Goal: Transaction & Acquisition: Subscribe to service/newsletter

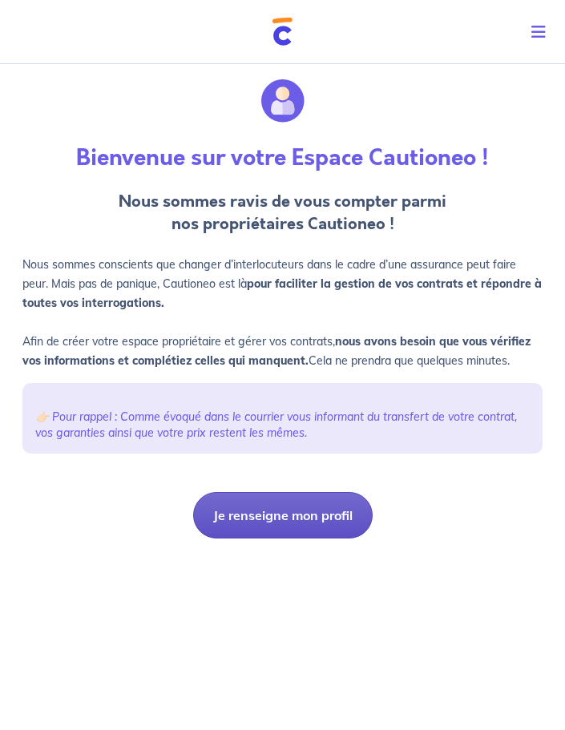
click at [284, 518] on button "Je renseigne mon profil" at bounding box center [282, 515] width 179 height 46
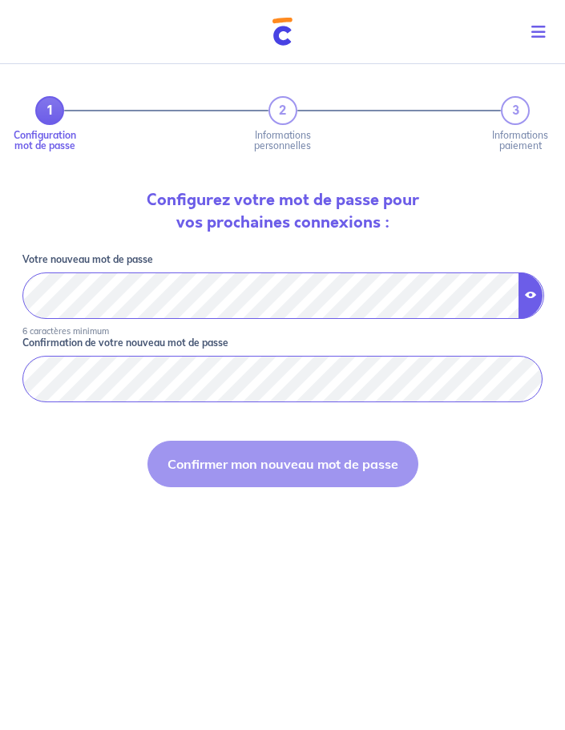
click at [529, 293] on icon "button" at bounding box center [530, 294] width 11 height 11
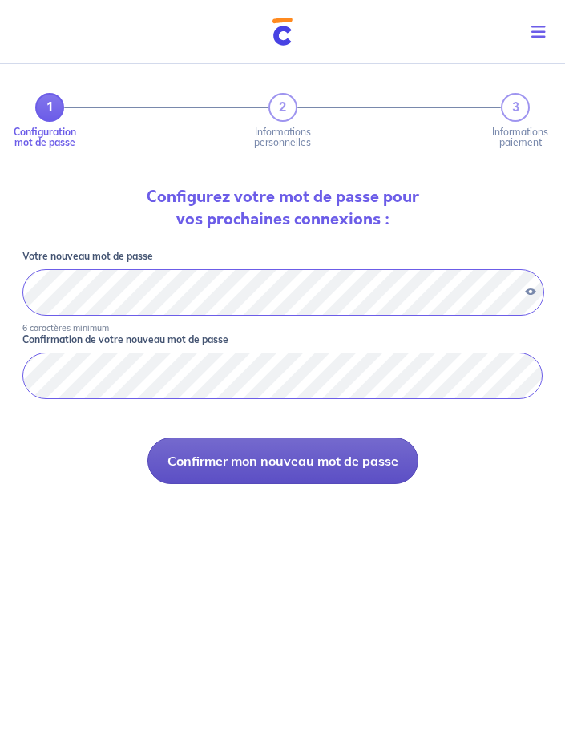
click at [372, 470] on button "Confirmer mon nouveau mot de passe" at bounding box center [282, 460] width 271 height 46
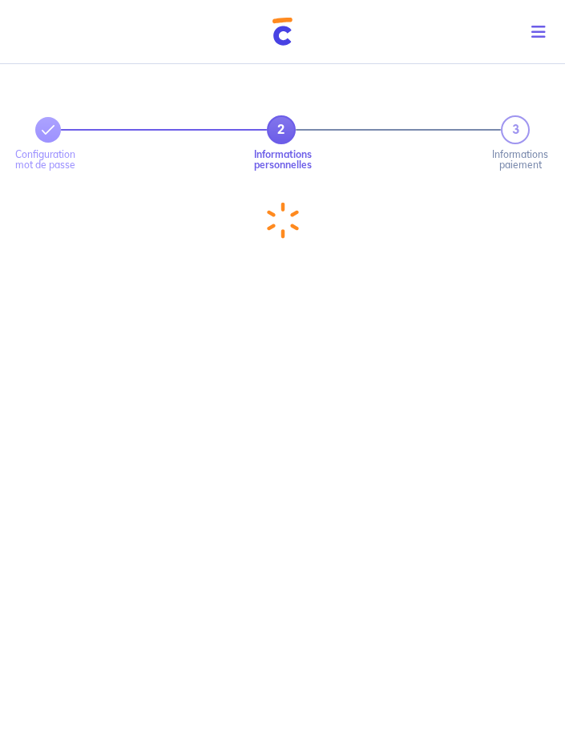
select select "FR"
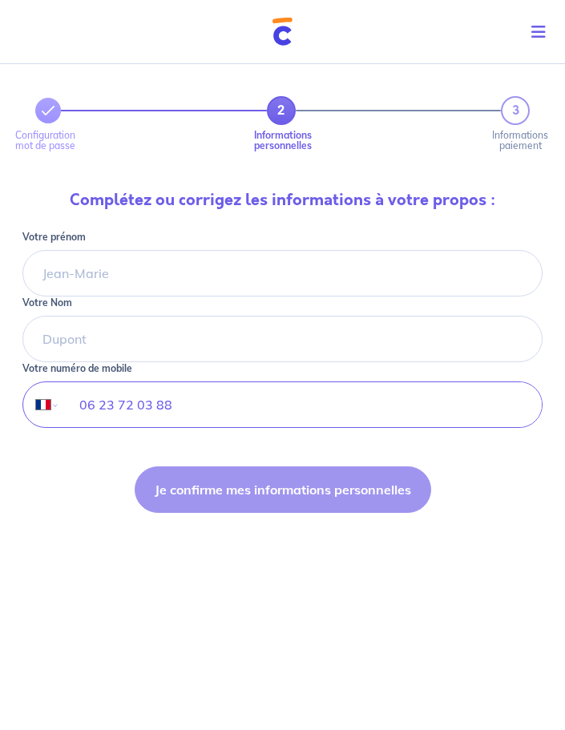
click at [543, 30] on icon "Toggle navigation" at bounding box center [538, 32] width 14 height 16
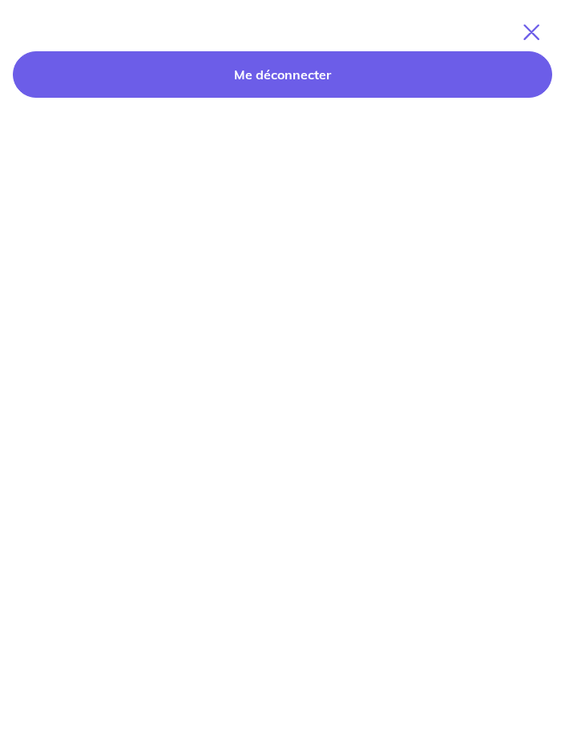
click at [306, 83] on link "Me déconnecter" at bounding box center [282, 74] width 539 height 46
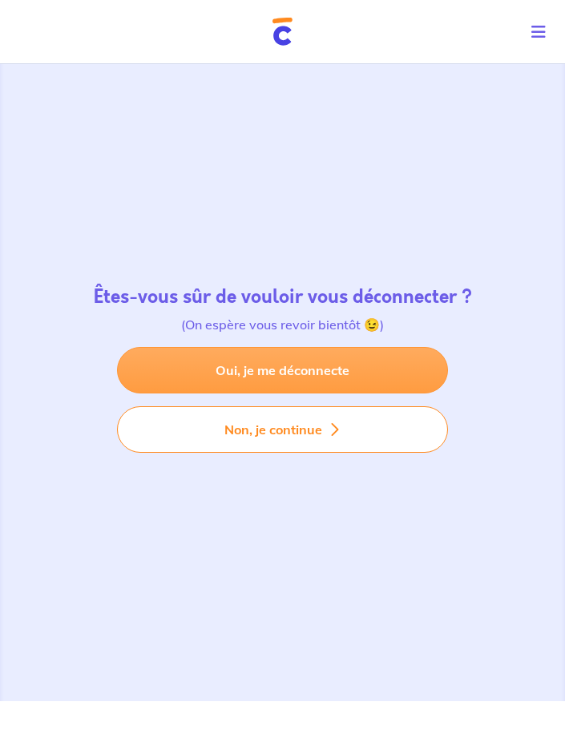
click at [327, 370] on link "Oui, je me déconnecte" at bounding box center [282, 370] width 331 height 46
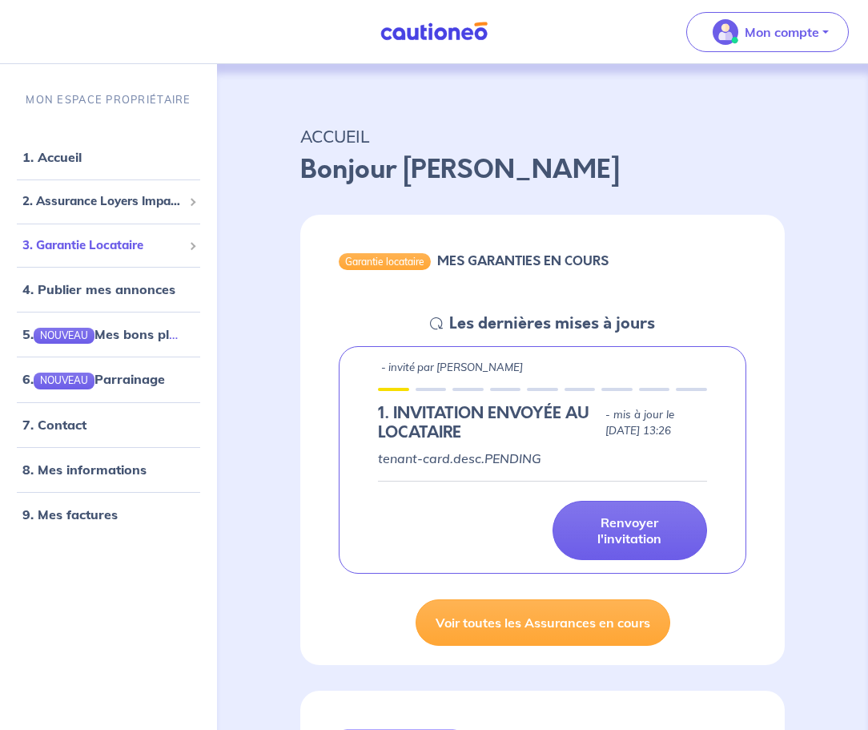
click at [181, 244] on span "3. Garantie Locataire" at bounding box center [102, 245] width 160 height 18
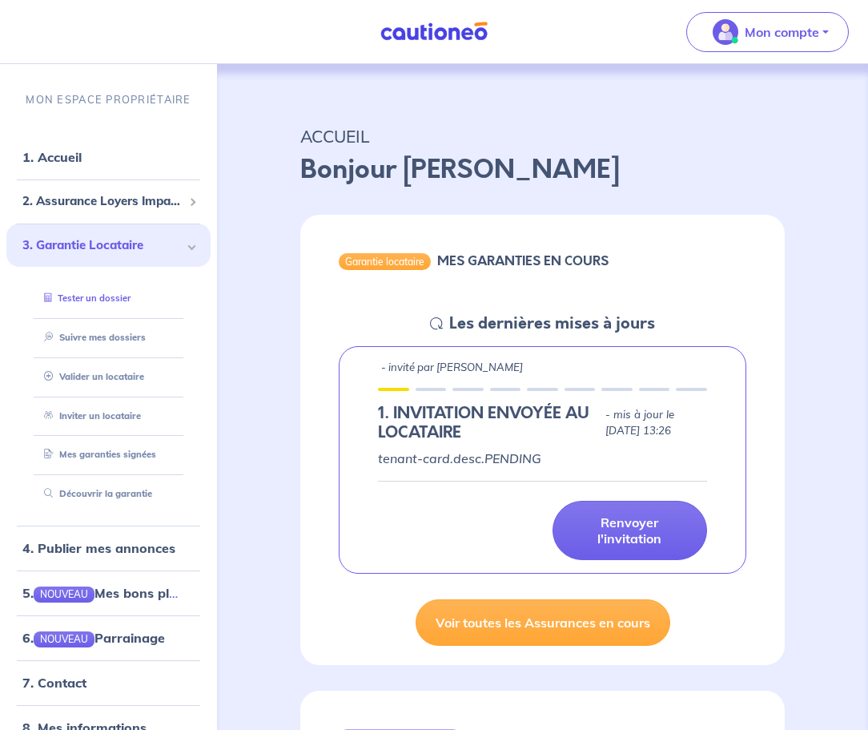
click at [121, 301] on link "Tester un dossier" at bounding box center [84, 297] width 93 height 11
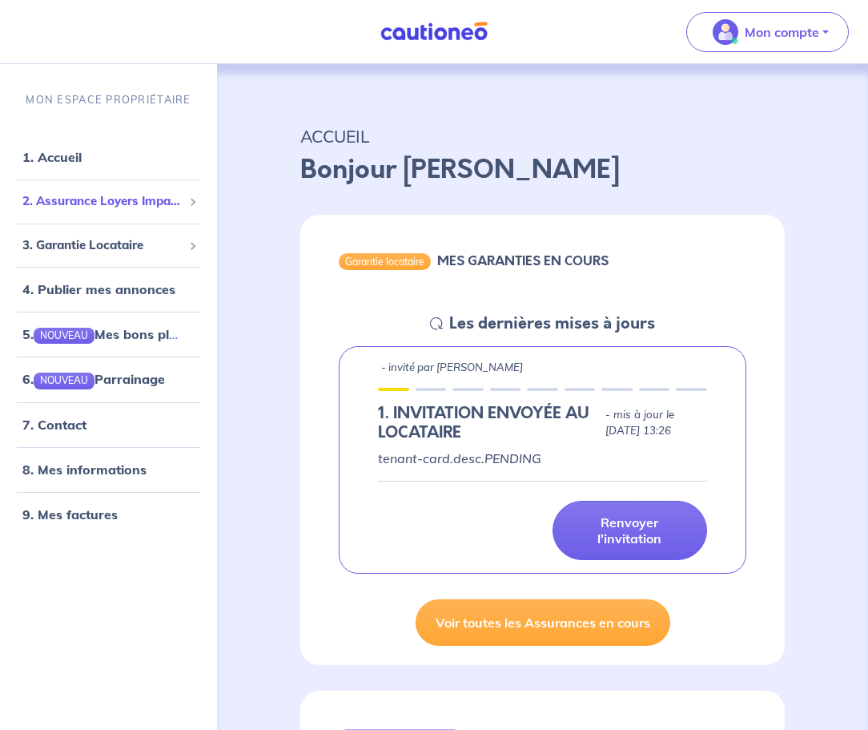
click at [131, 199] on span "2. Assurance Loyers Impayés" at bounding box center [102, 201] width 160 height 18
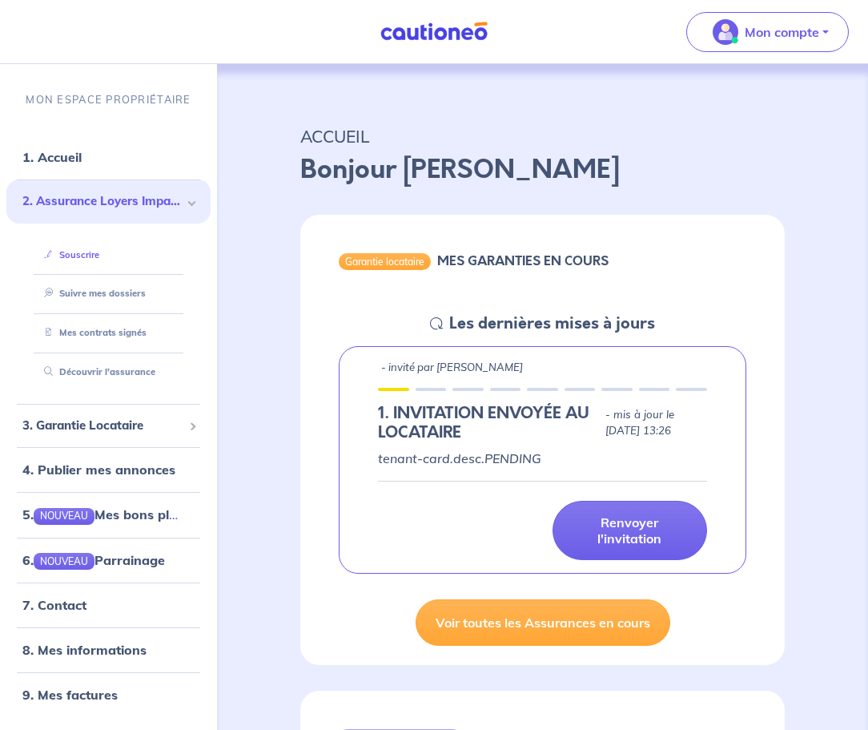
click at [81, 255] on link "Souscrire" at bounding box center [69, 254] width 62 height 11
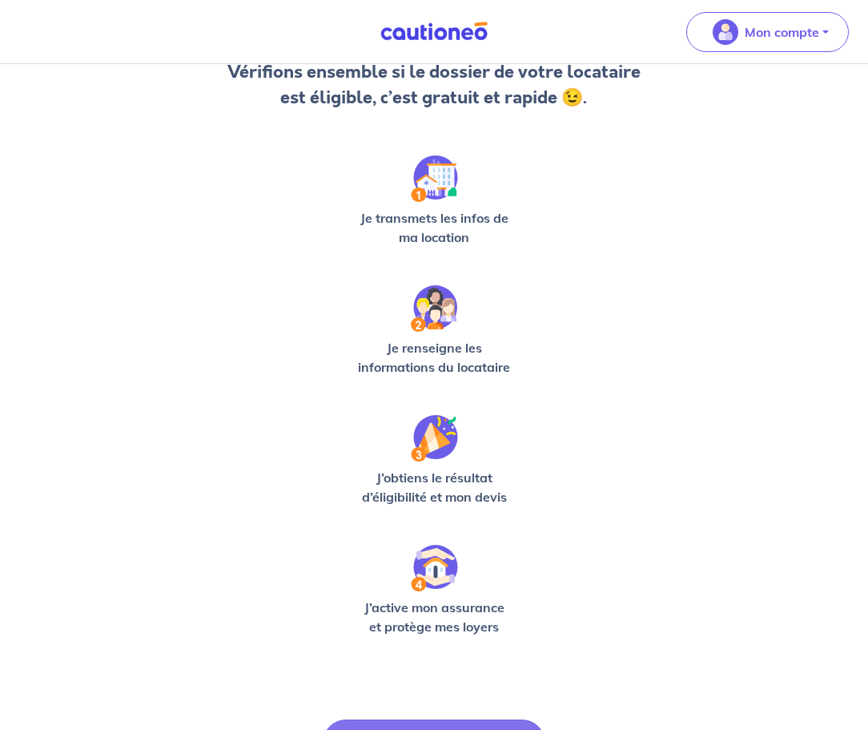
scroll to position [272, 0]
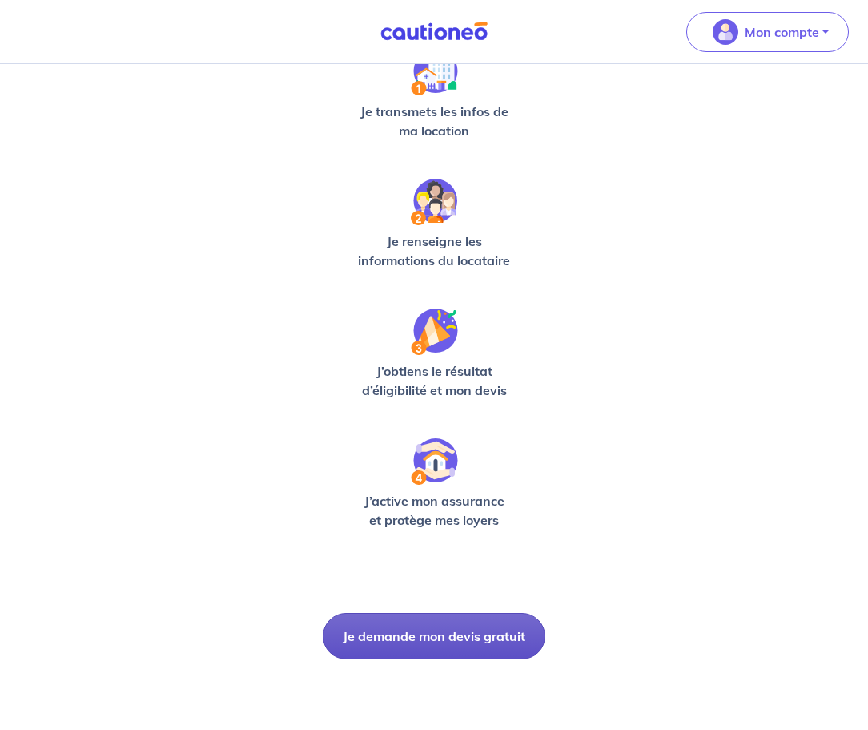
click at [481, 638] on button "Je demande mon devis gratuit" at bounding box center [434, 636] width 223 height 46
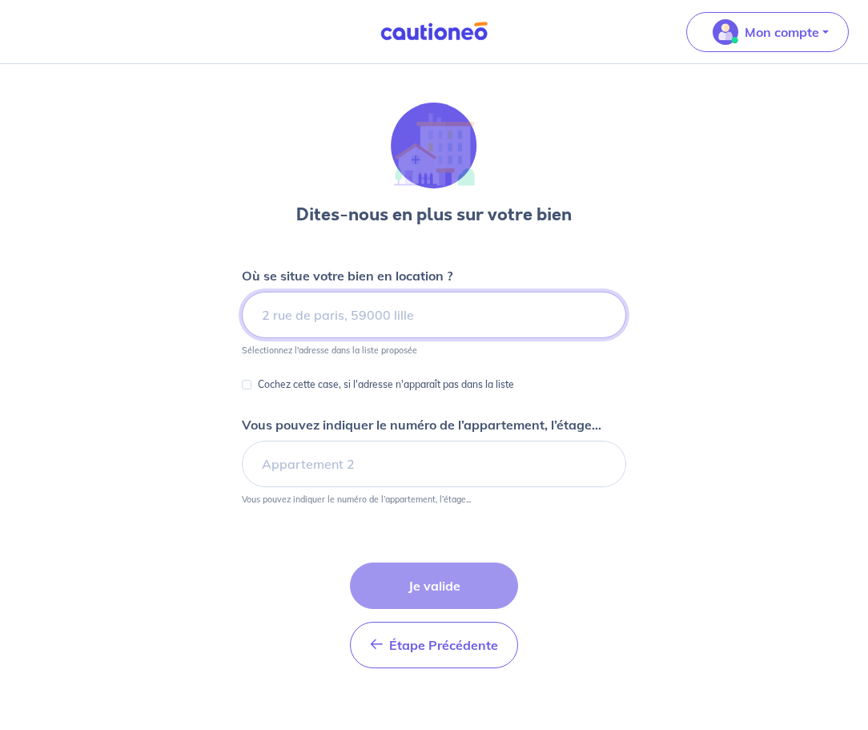
click at [428, 317] on input at bounding box center [434, 315] width 384 height 46
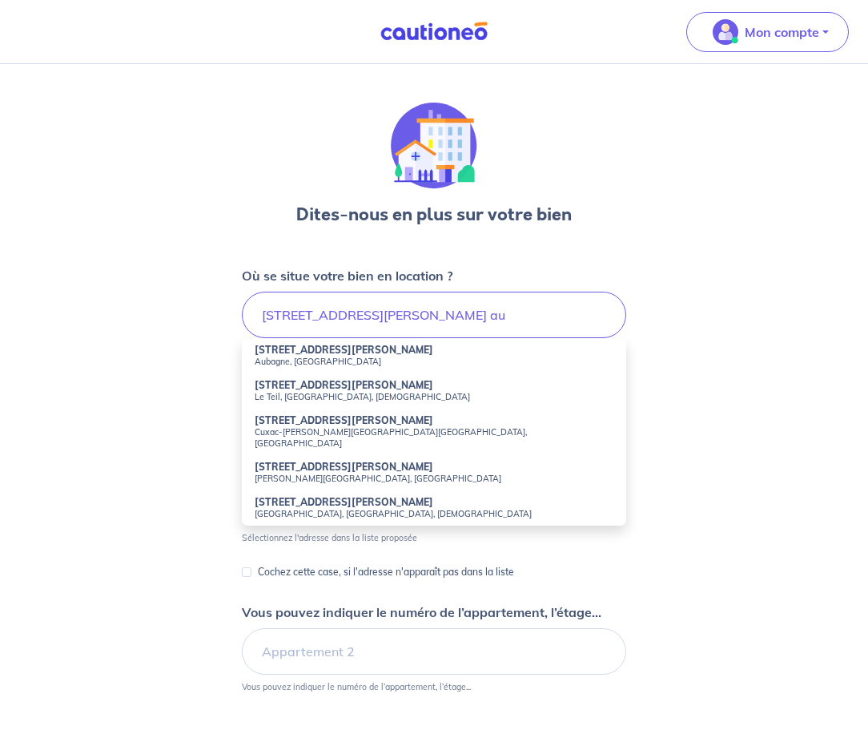
click at [331, 356] on strong "4 Boulevard Jean Jaurès" at bounding box center [344, 350] width 179 height 12
type input "4 Boulevard Jean Jaurès, Aubagne, France"
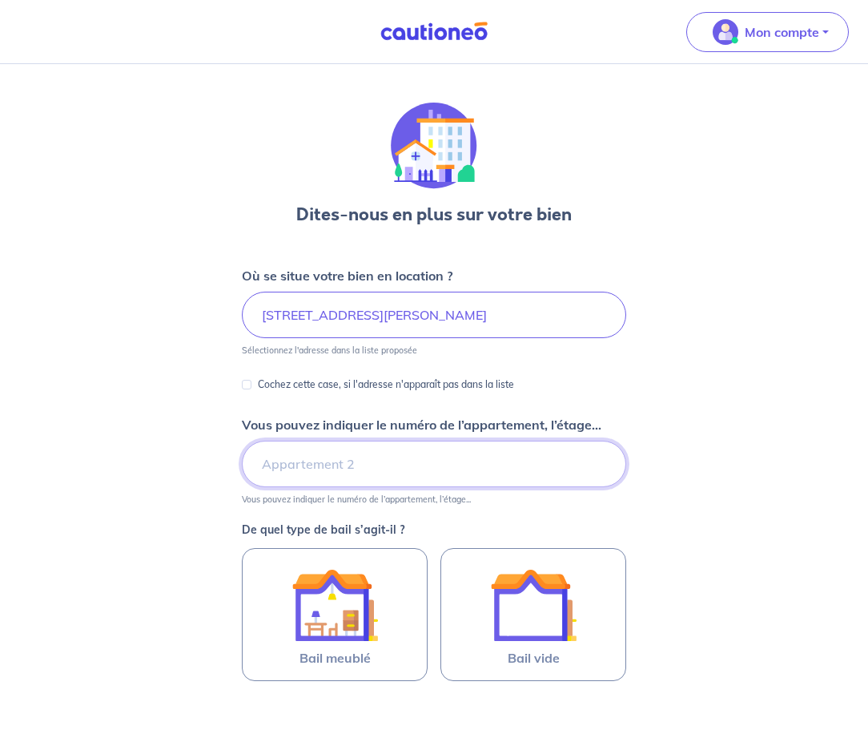
click at [372, 468] on input "Vous pouvez indiquer le numéro de l’appartement, l’étage..." at bounding box center [434, 464] width 384 height 46
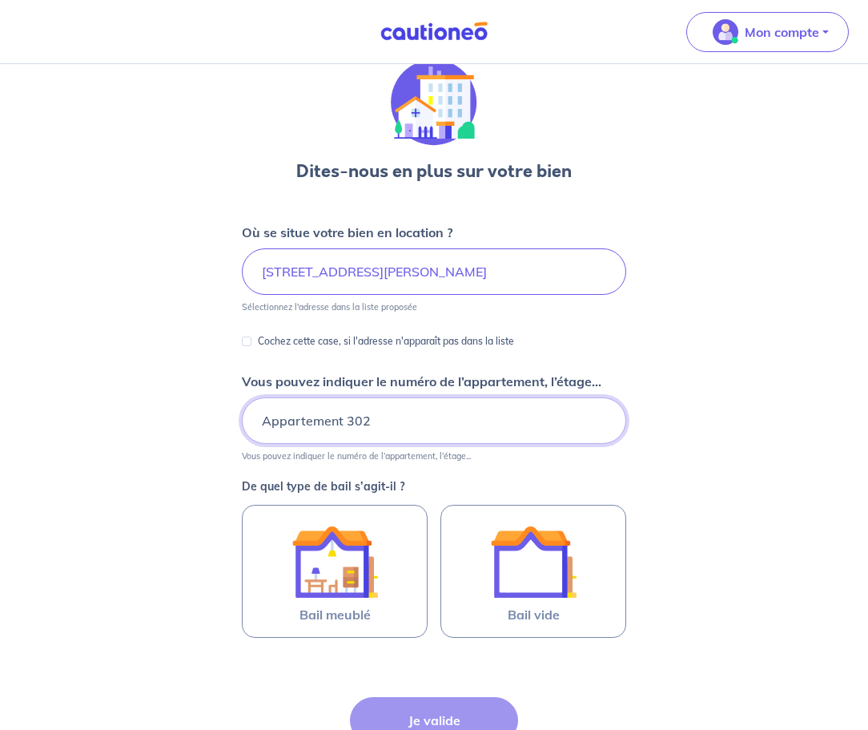
scroll to position [53, 0]
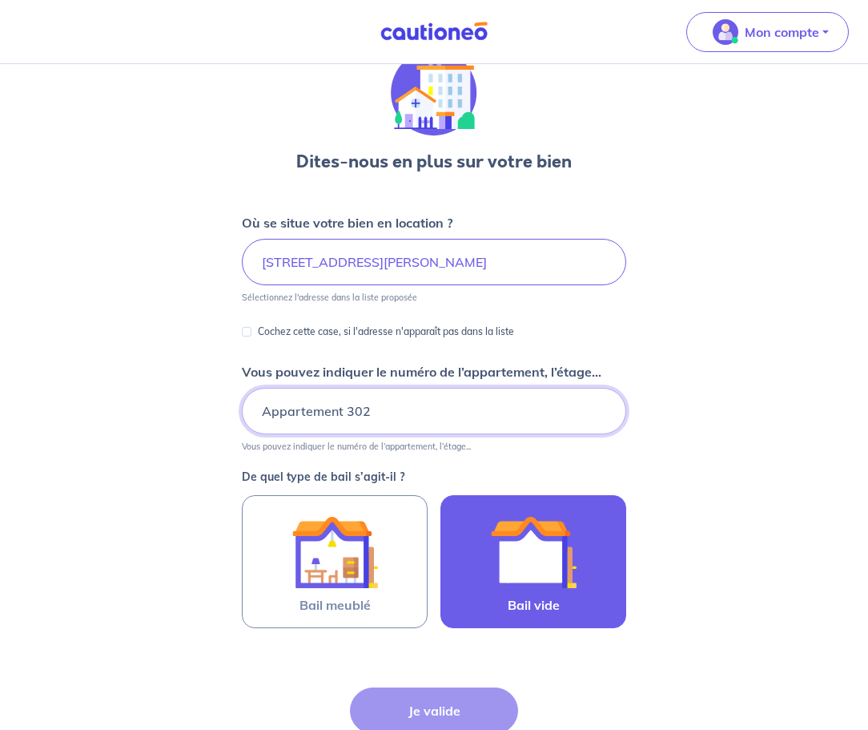
type input "Appartement 302"
click at [533, 562] on img at bounding box center [533, 552] width 87 height 87
click at [0, 0] on input "Bail vide" at bounding box center [0, 0] width 0 height 0
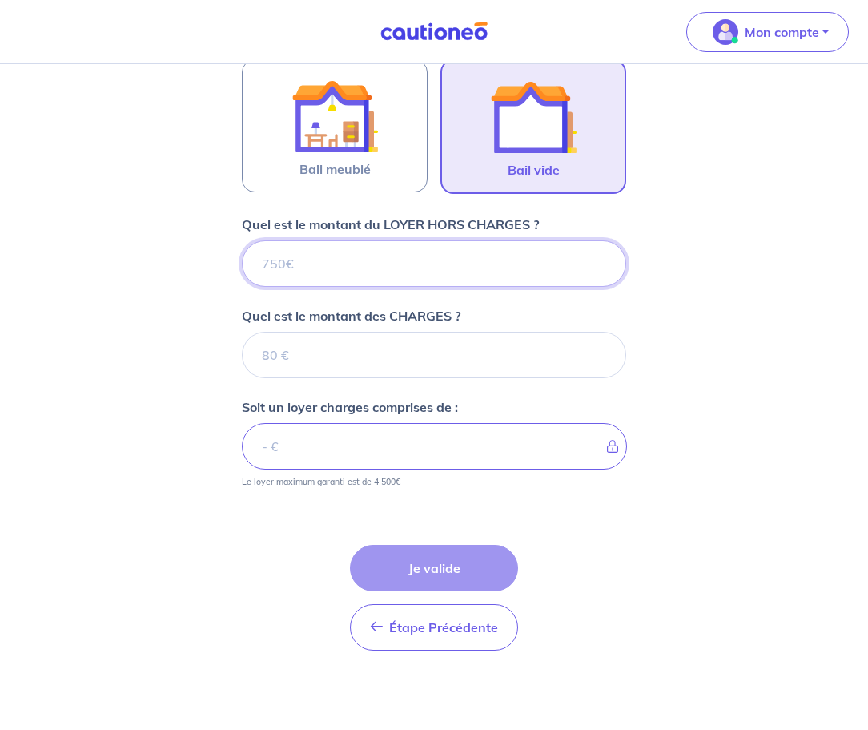
scroll to position [493, 0]
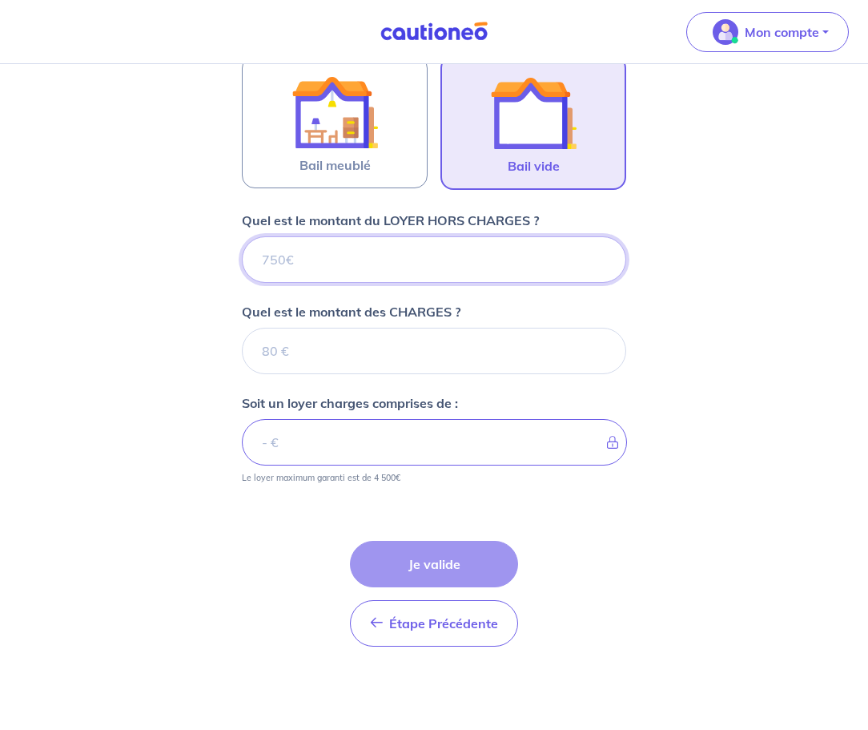
click at [309, 264] on input "Quel est le montant du LOYER HORS CHARGES ?" at bounding box center [434, 259] width 384 height 46
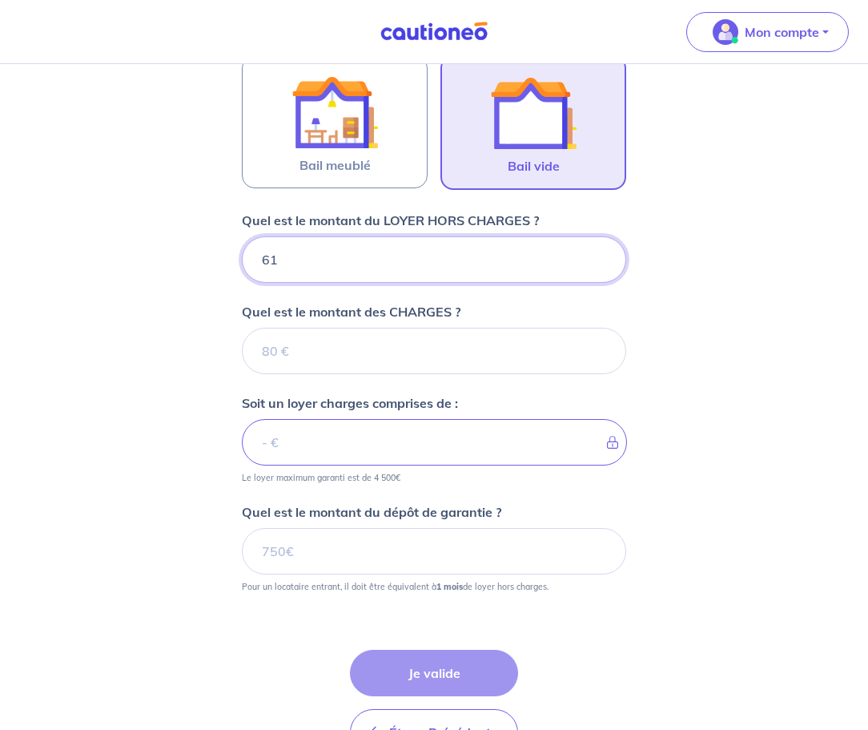
type input "610"
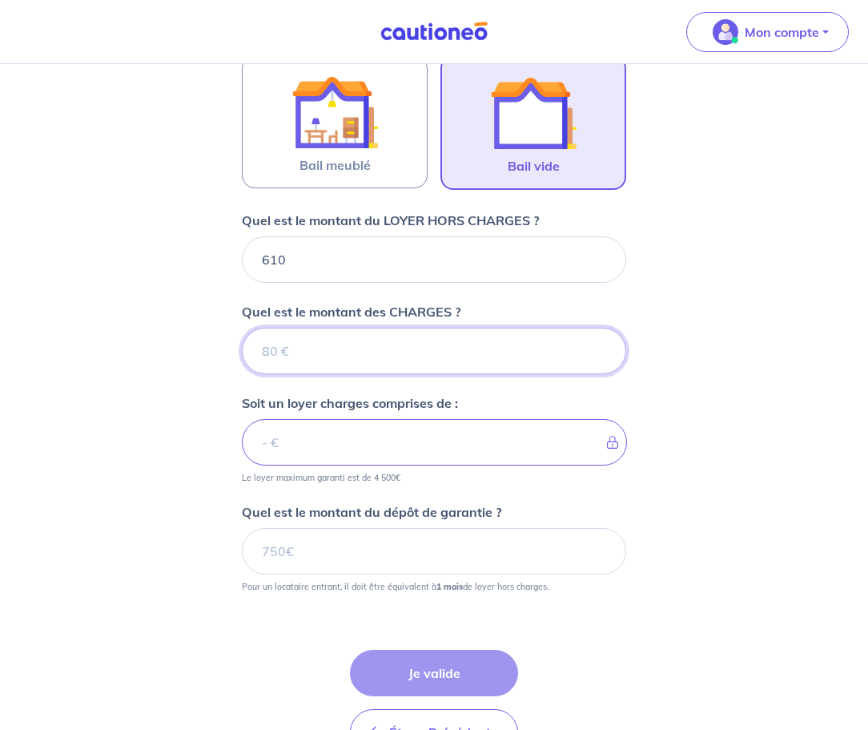
click at [318, 348] on input "Quel est le montant des CHARGES ?" at bounding box center [434, 351] width 384 height 46
type input "40"
type input "650"
type input "40"
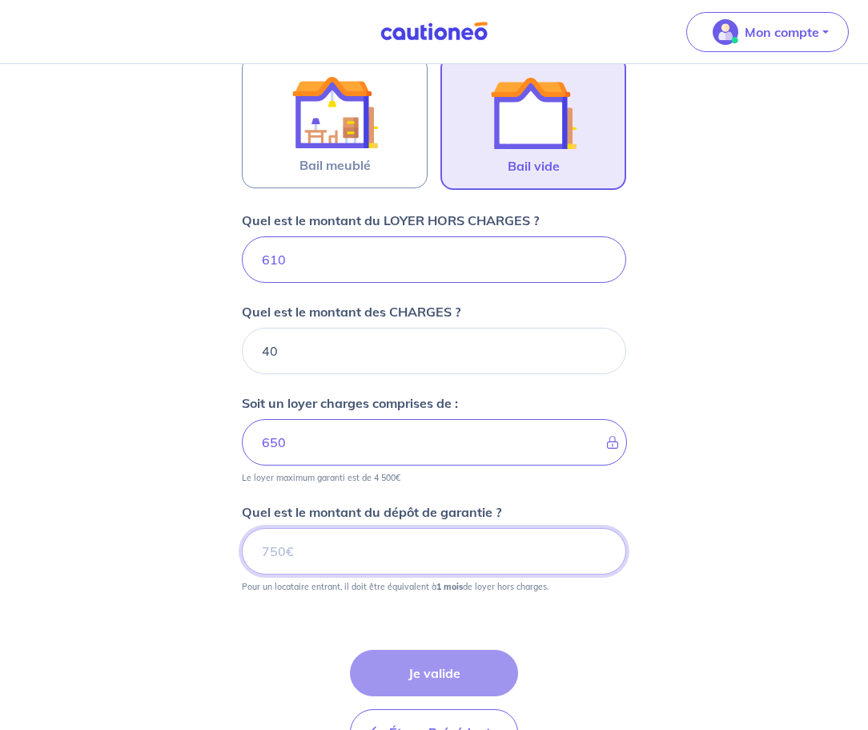
click at [274, 550] on input "Quel est le montant du dépôt de garantie ?" at bounding box center [434, 551] width 384 height 46
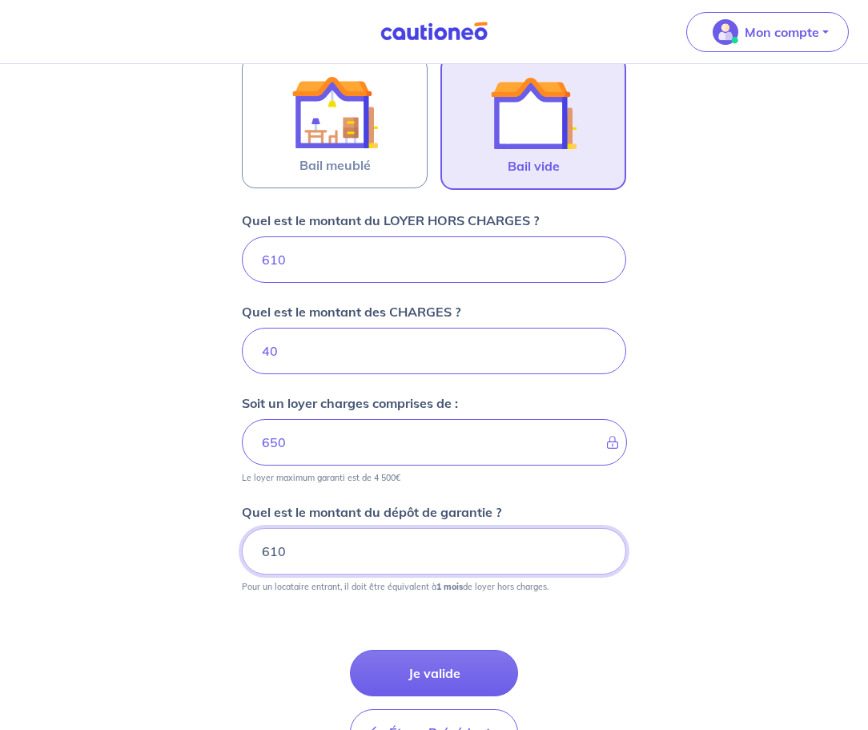
type input "610"
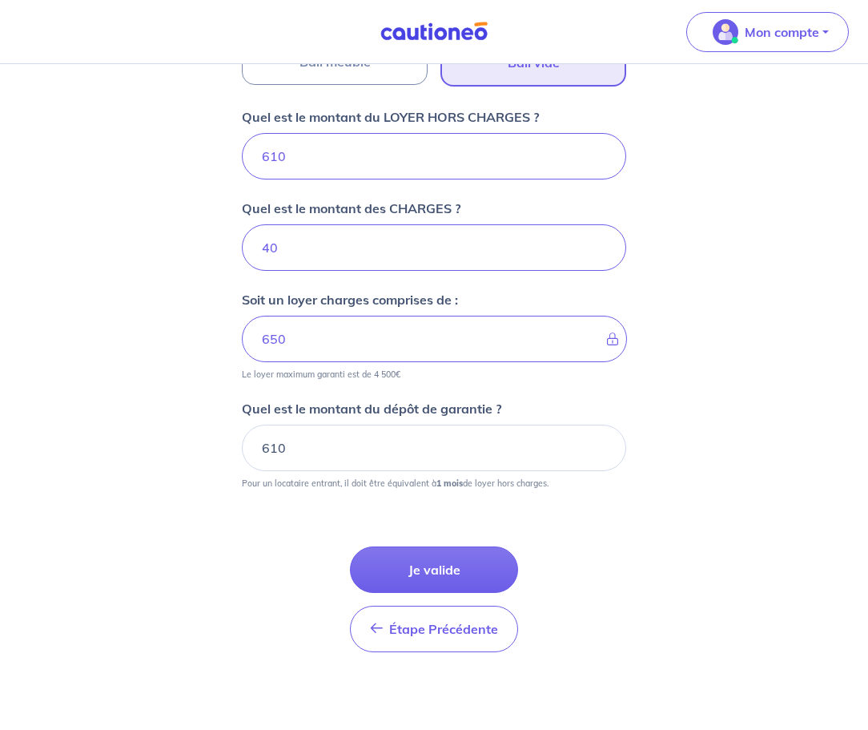
scroll to position [602, 0]
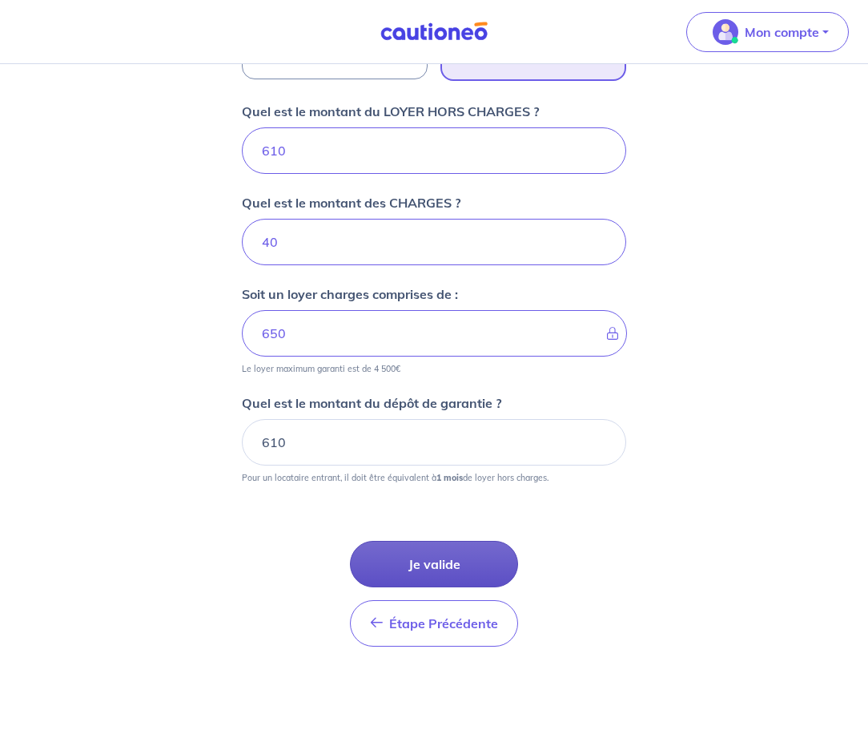
click at [436, 570] on button "Je valide" at bounding box center [434, 564] width 168 height 46
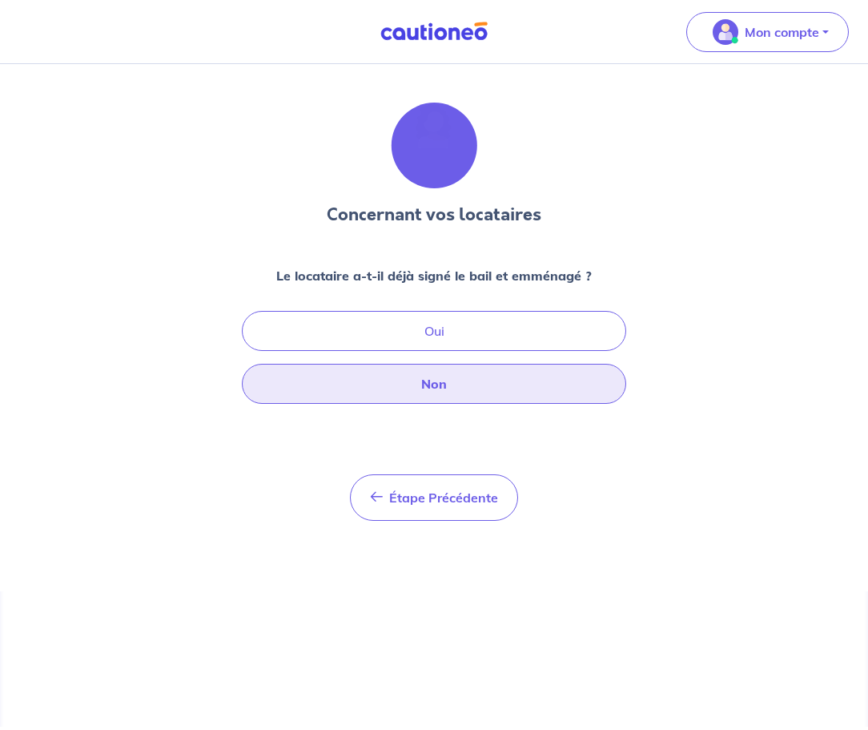
click at [430, 381] on button "Non" at bounding box center [434, 384] width 384 height 40
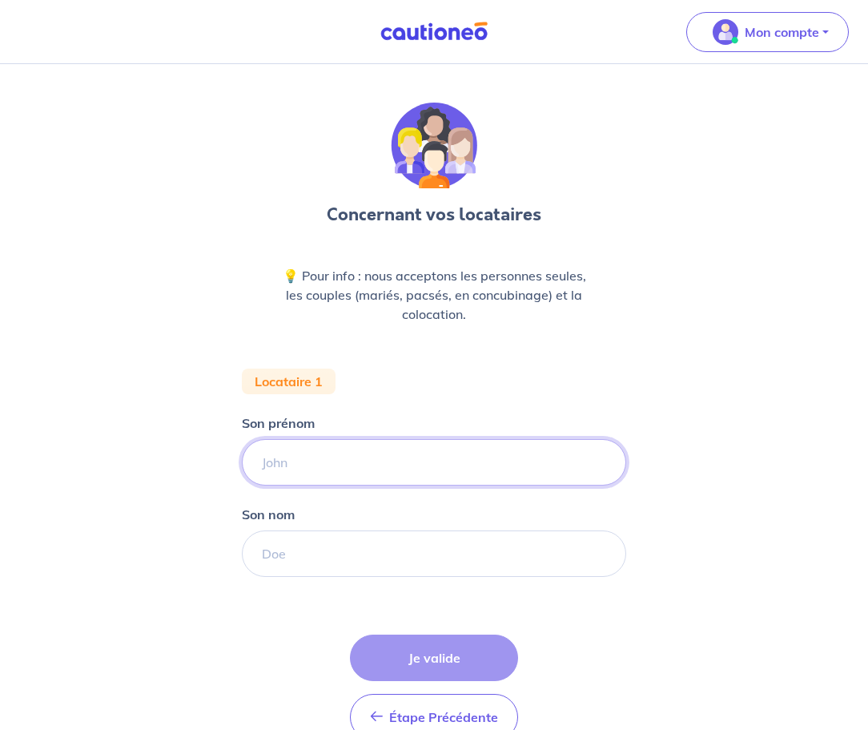
click at [317, 458] on input "Son prénom" at bounding box center [434, 462] width 384 height 46
type input "Philippe"
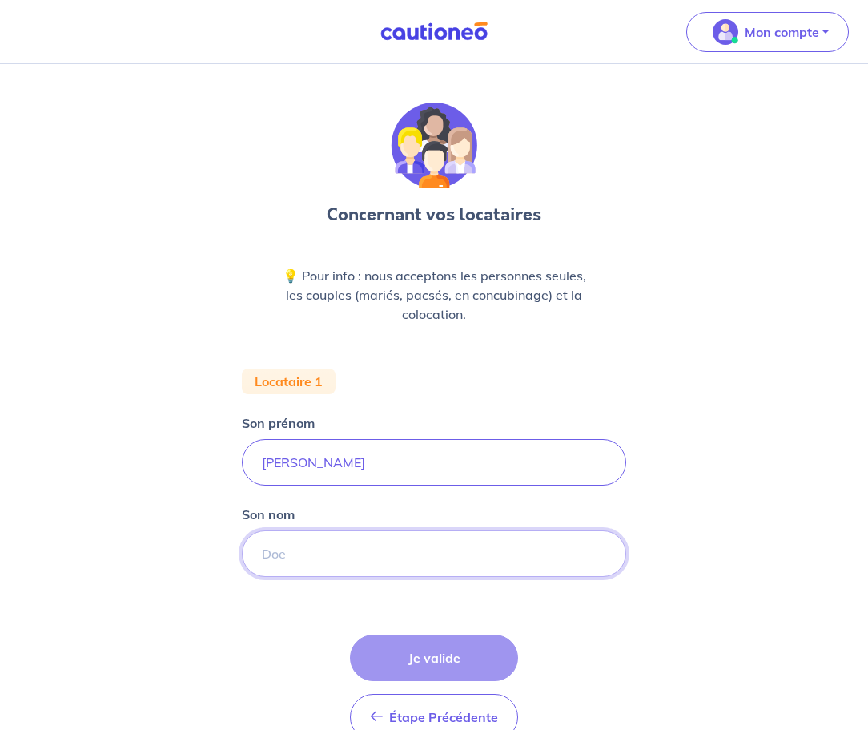
click at [290, 559] on input "Son nom" at bounding box center [434, 553] width 384 height 46
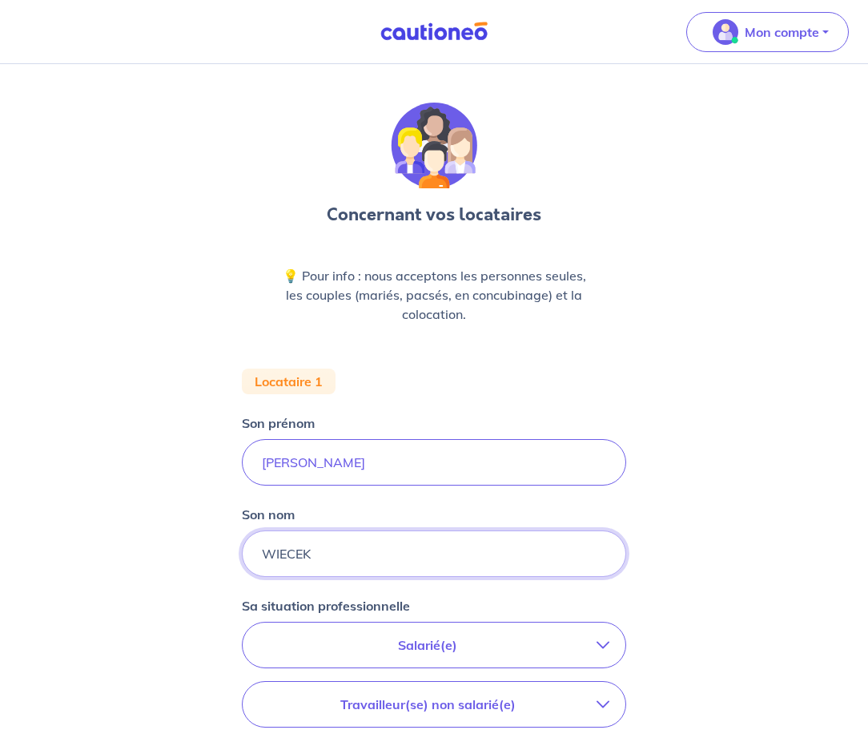
type input "WIECEK"
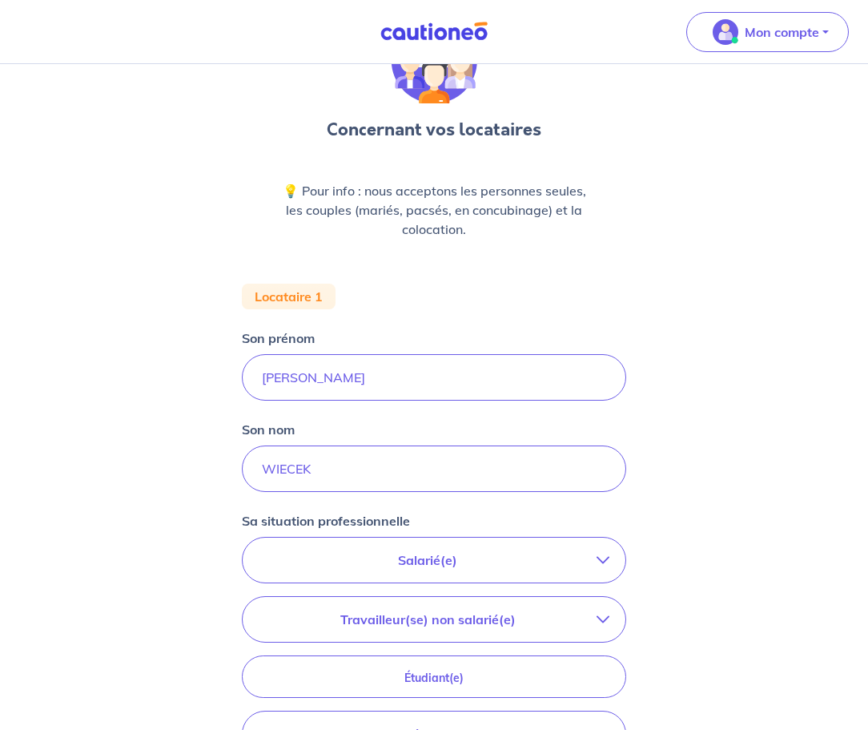
scroll to position [106, 0]
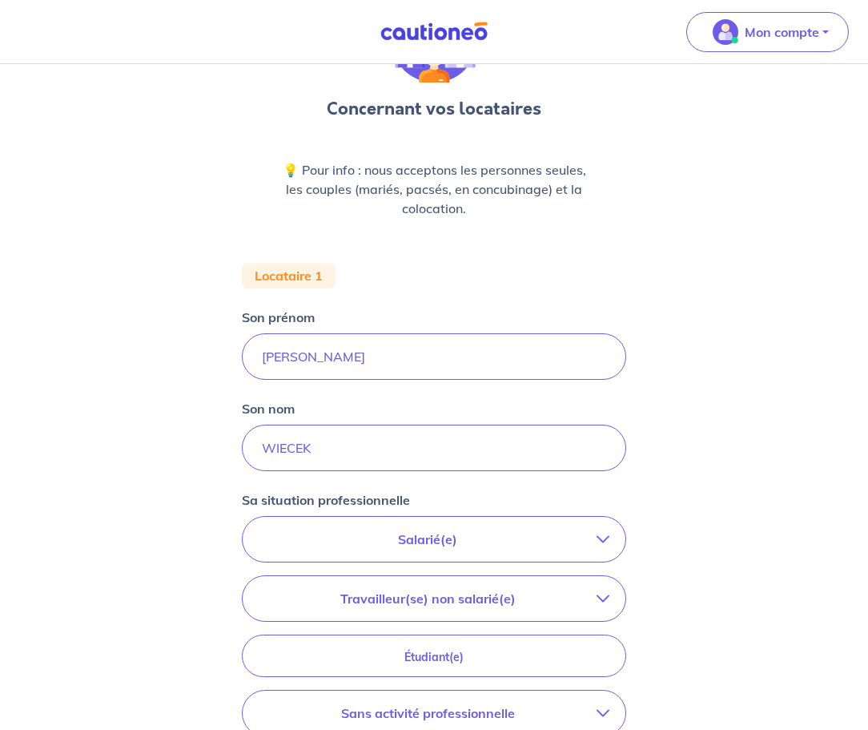
click at [605, 540] on icon "button" at bounding box center [603, 539] width 13 height 13
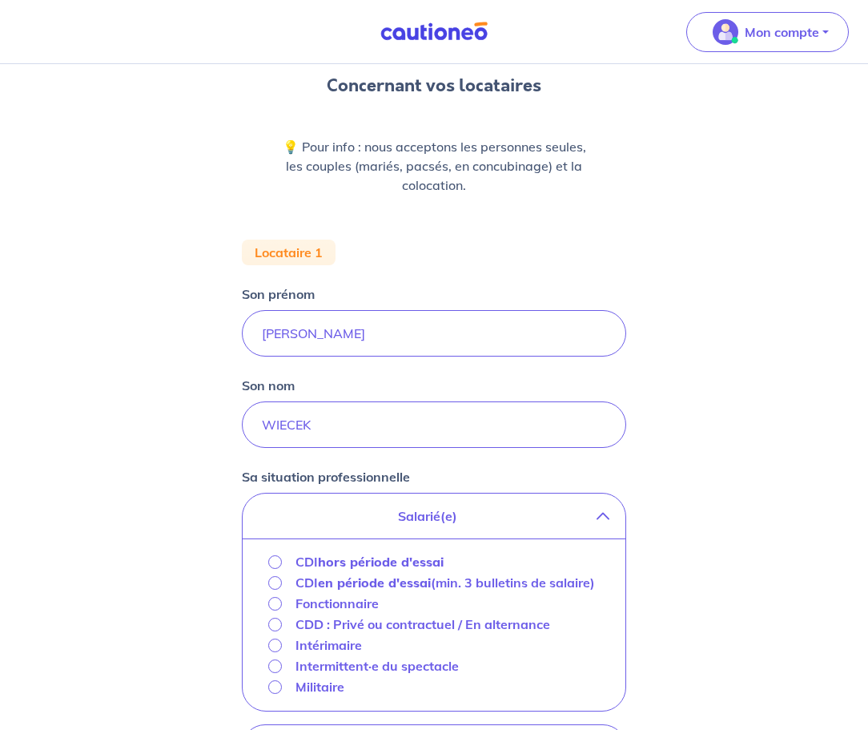
scroll to position [131, 0]
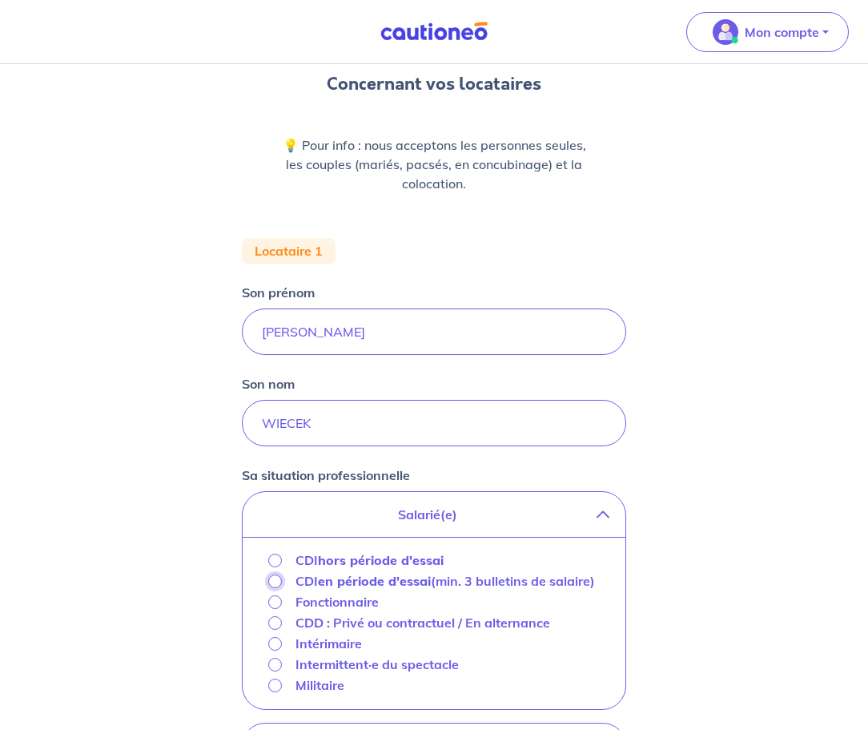
click at [274, 582] on input "CDI en période d'essai (min. 3 bulletins de salaire)" at bounding box center [275, 581] width 14 height 14
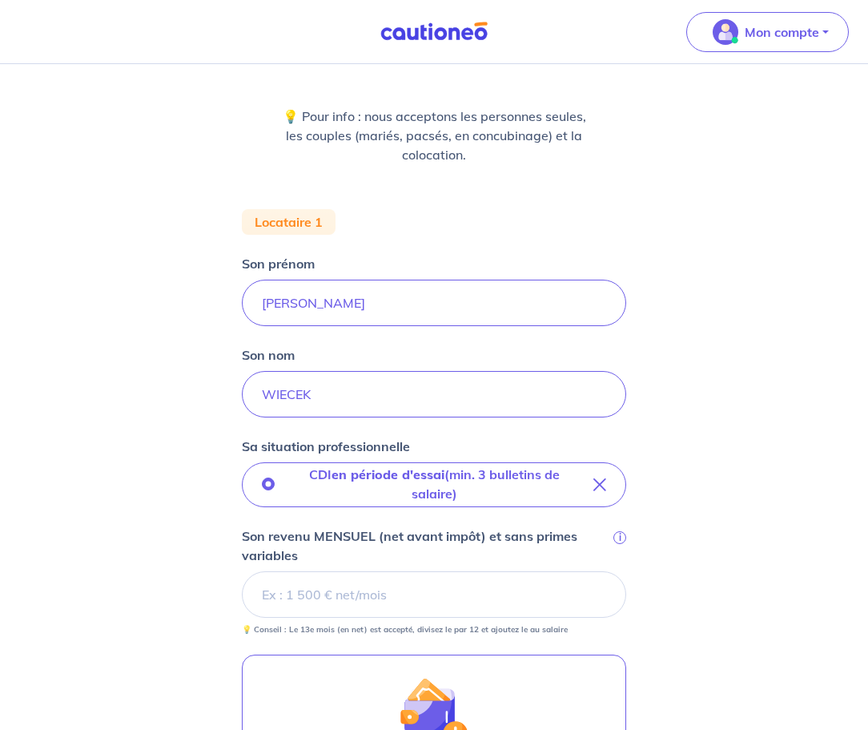
scroll to position [178, 0]
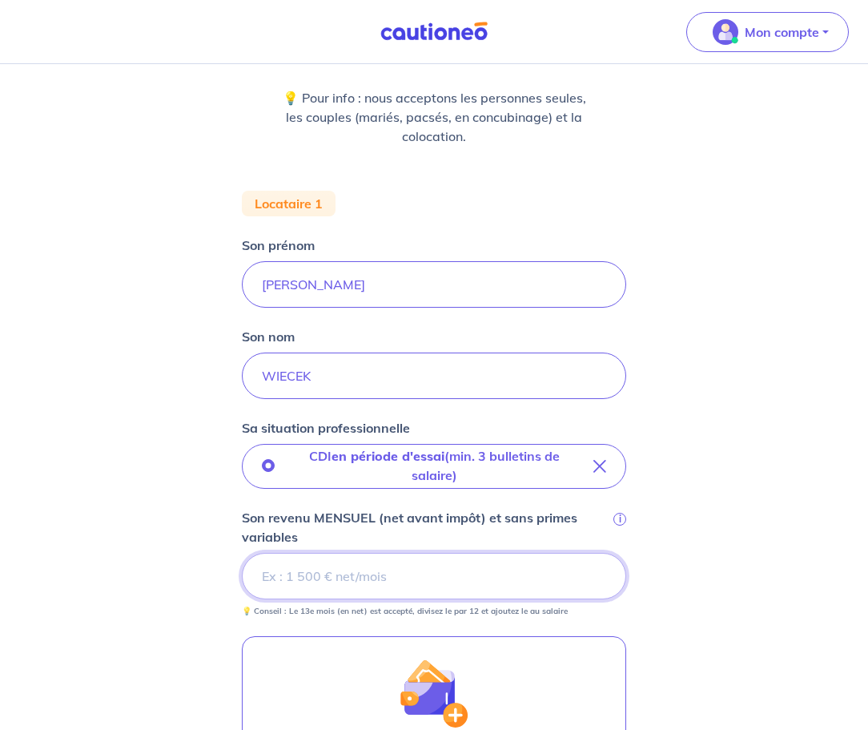
click at [366, 572] on input "Son revenu MENSUEL (net avant impôt) et sans primes variables i" at bounding box center [434, 576] width 384 height 46
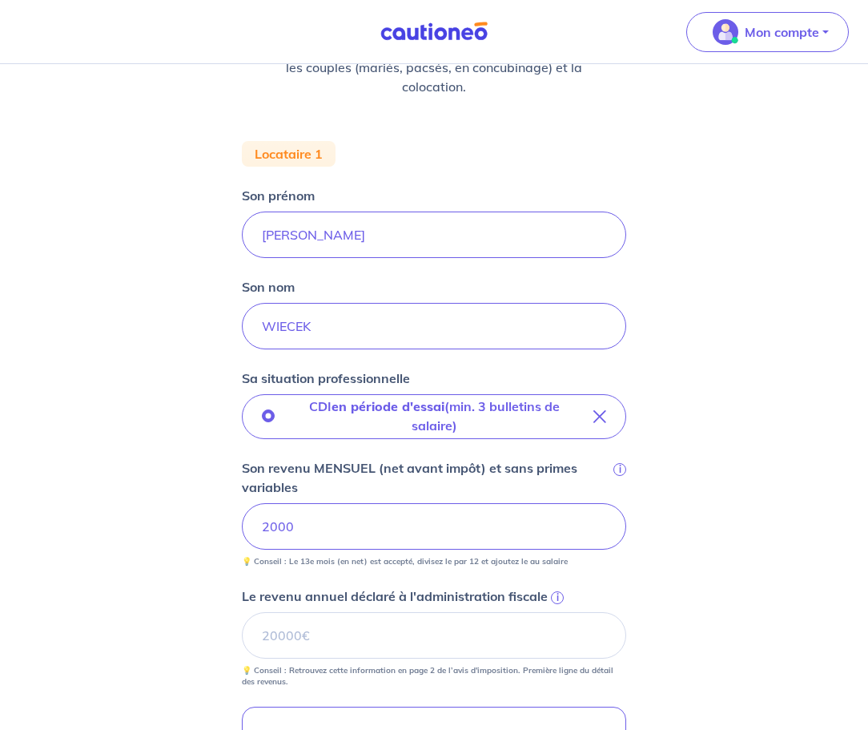
scroll to position [292, 0]
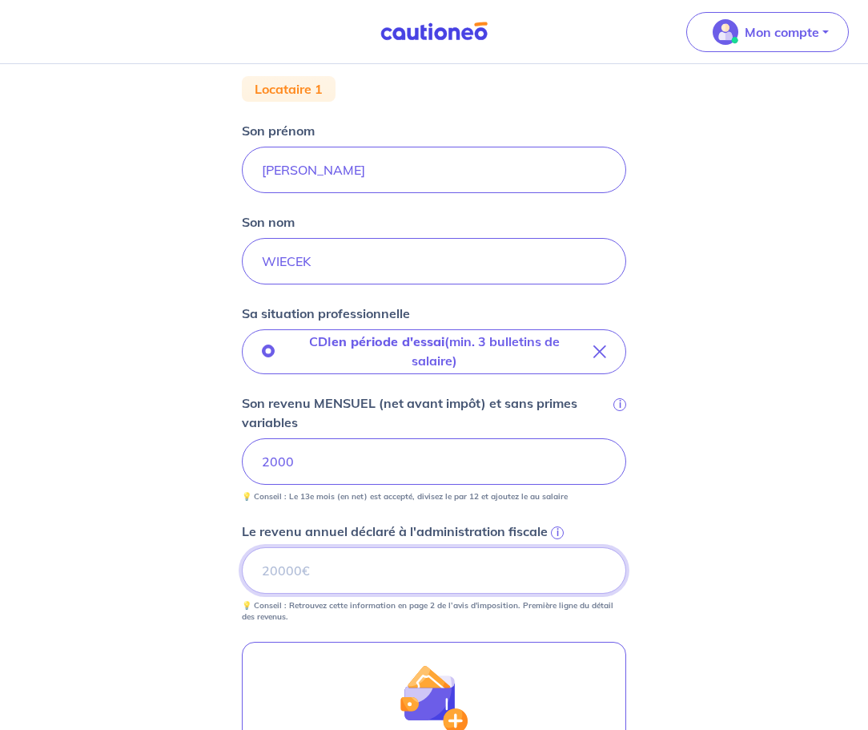
click at [284, 576] on input "Le revenu annuel déclaré à l'administration fiscale i" at bounding box center [434, 570] width 384 height 46
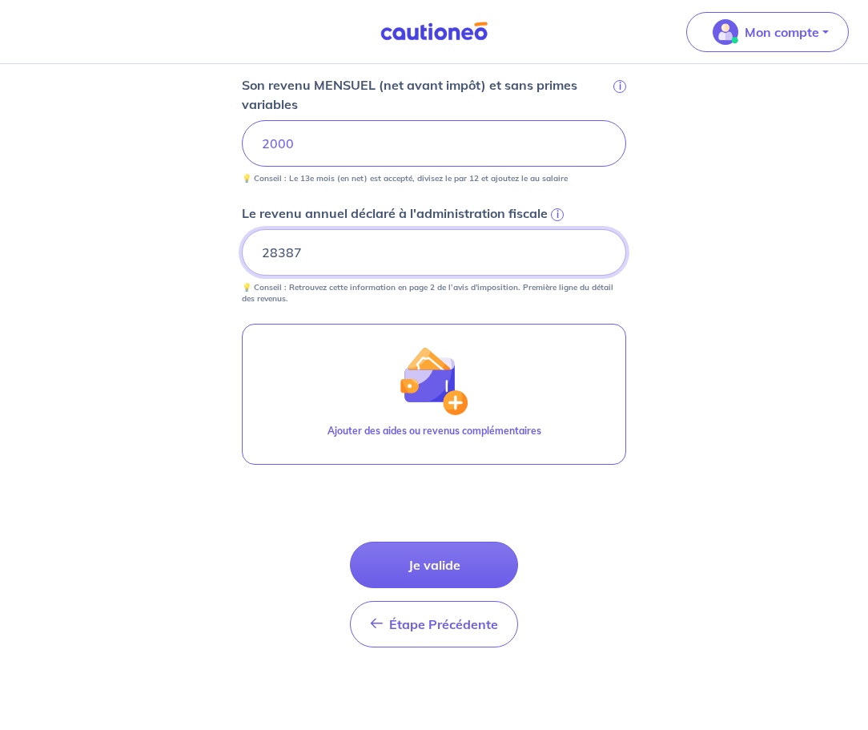
scroll to position [611, 0]
type input "28387"
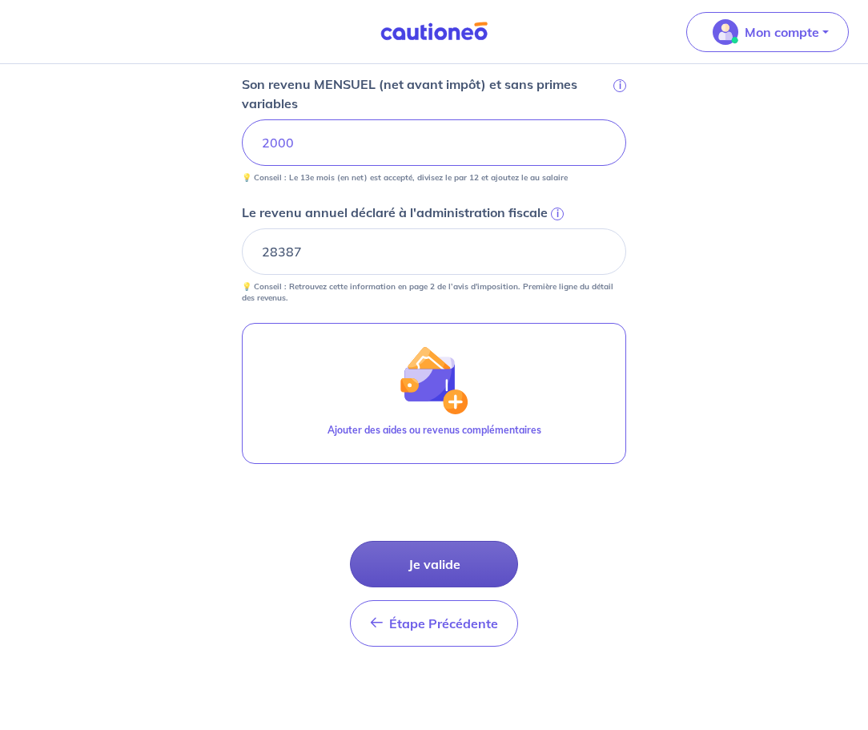
click at [424, 568] on button "Je valide" at bounding box center [434, 564] width 168 height 46
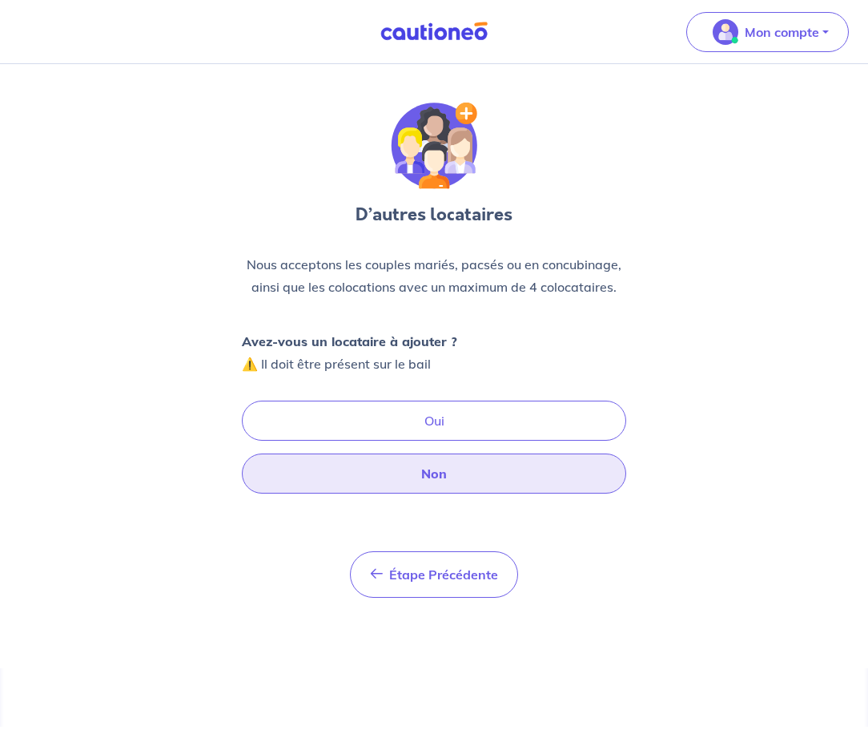
click at [429, 472] on button "Non" at bounding box center [434, 473] width 384 height 40
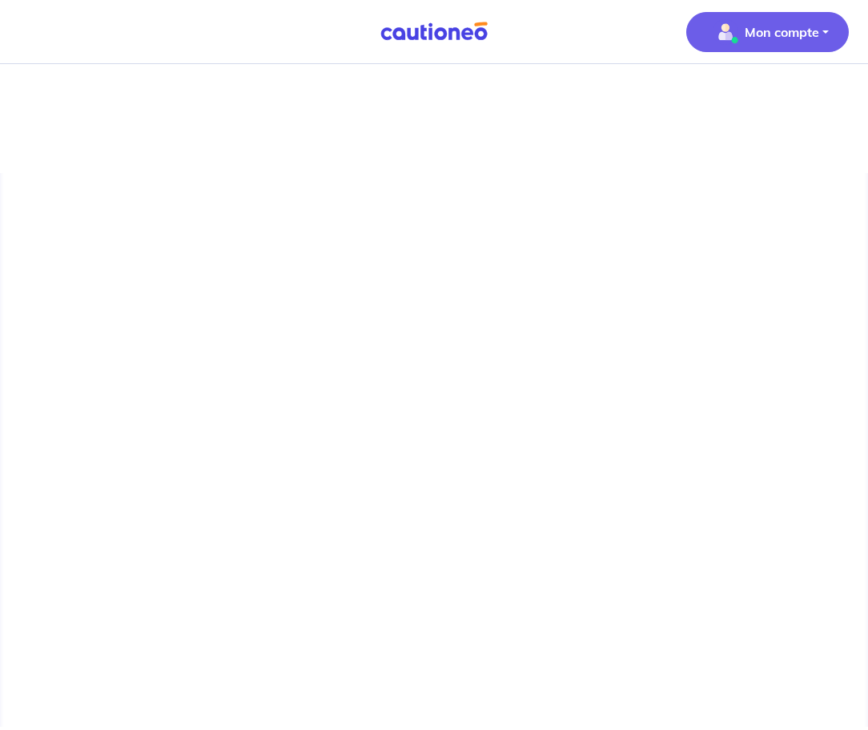
click at [793, 38] on p "Mon compte" at bounding box center [782, 31] width 74 height 19
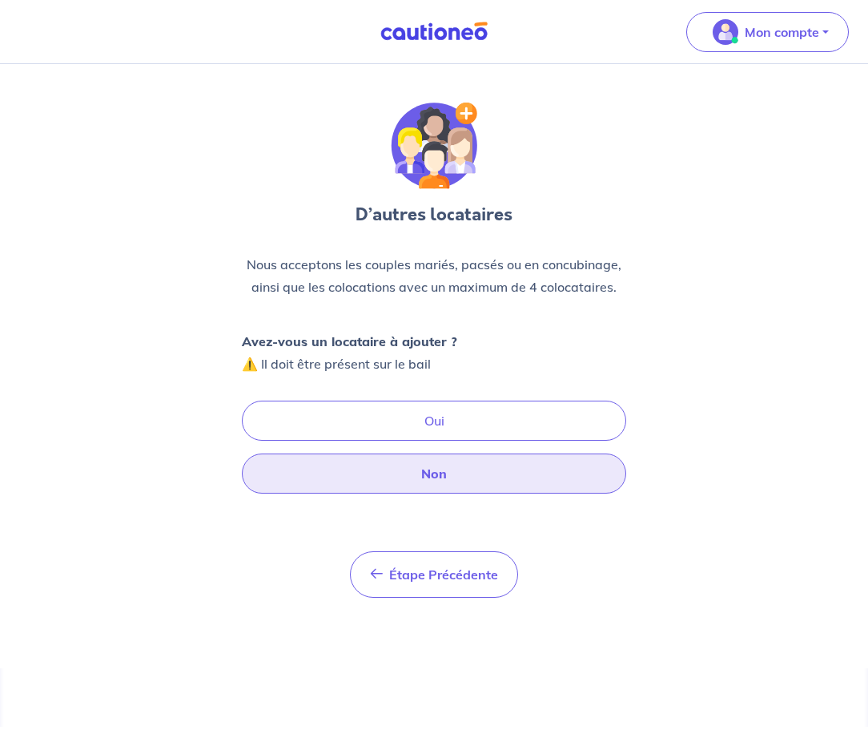
click at [432, 477] on button "Non" at bounding box center [434, 473] width 384 height 40
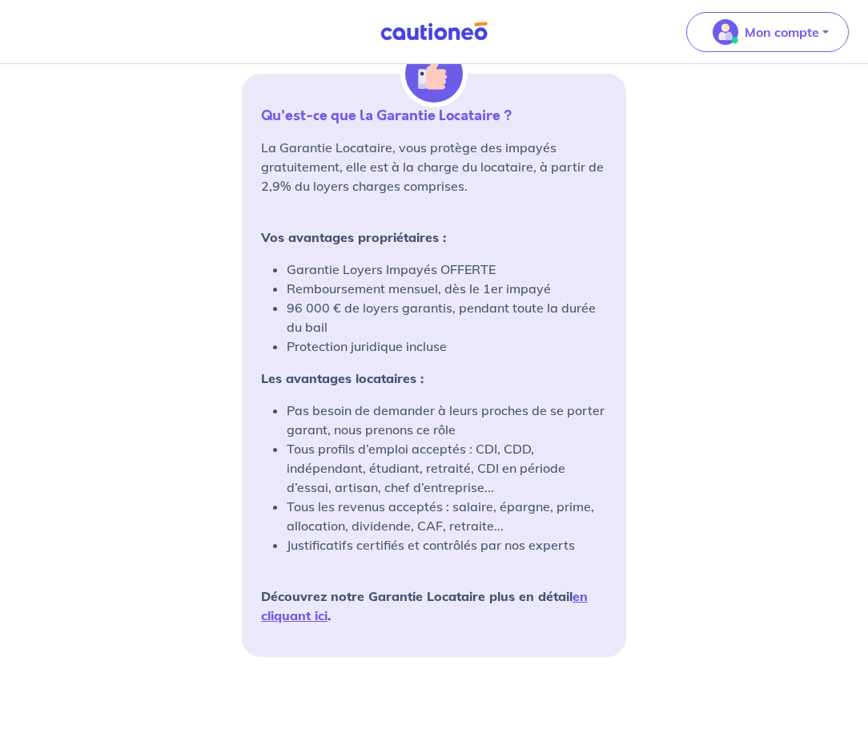
scroll to position [1201, 0]
